Goal: Transaction & Acquisition: Book appointment/travel/reservation

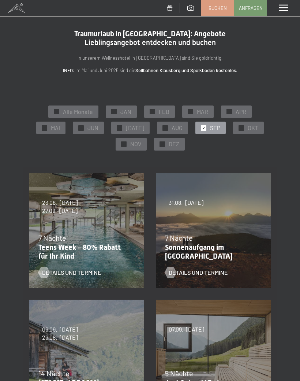
click at [44, 211] on span "27.09.–21.12.2025" at bounding box center [60, 211] width 36 height 8
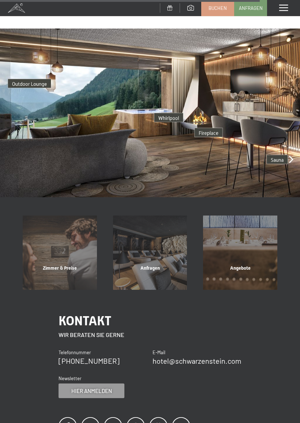
scroll to position [1415, 0]
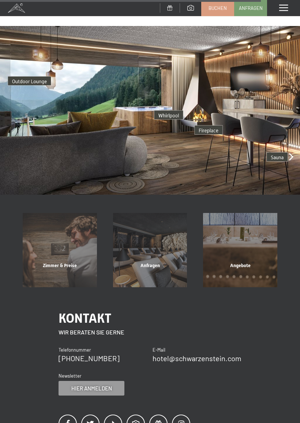
click at [52, 263] on div "Zimmer & Preise" at bounding box center [60, 275] width 90 height 25
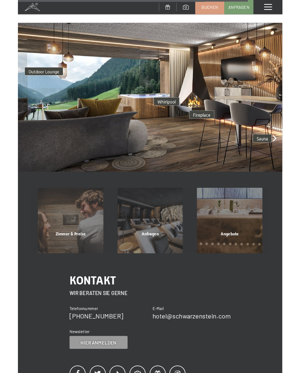
scroll to position [0, 0]
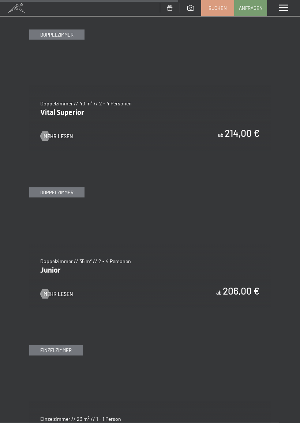
scroll to position [1643, 0]
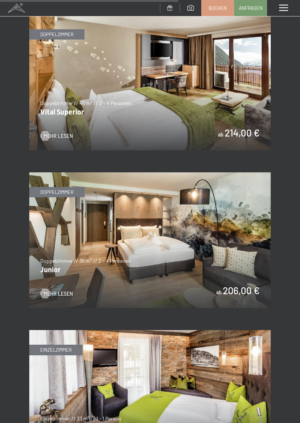
click at [54, 290] on span "Mehr Lesen" at bounding box center [58, 293] width 29 height 7
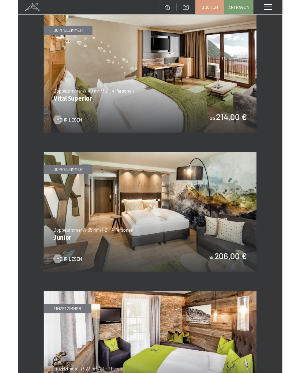
scroll to position [0, 0]
